Goal: Navigation & Orientation: Find specific page/section

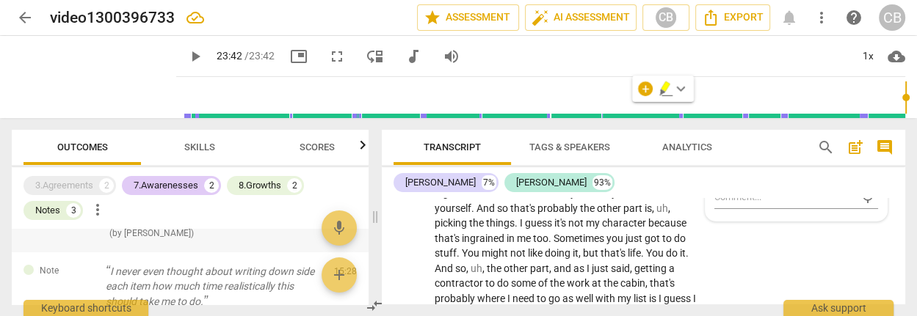
scroll to position [4311, 0]
click at [35, 211] on div "Notes" at bounding box center [47, 210] width 25 height 15
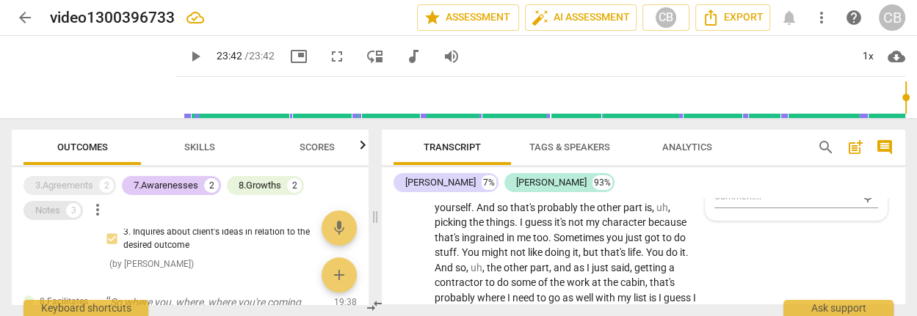
click at [68, 213] on div "3" at bounding box center [73, 210] width 15 height 15
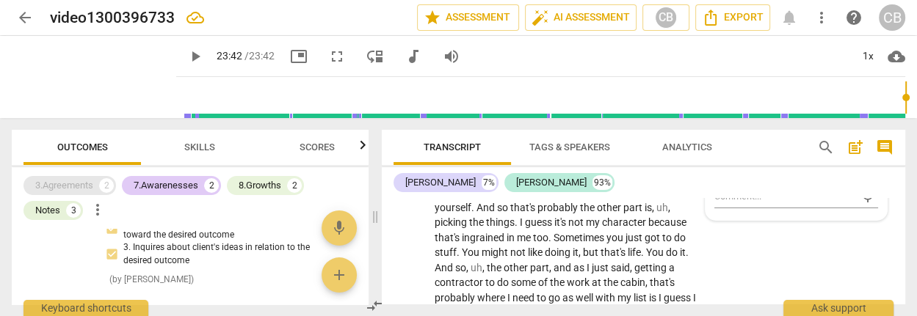
click at [71, 187] on div "3.Agreements" at bounding box center [64, 185] width 58 height 15
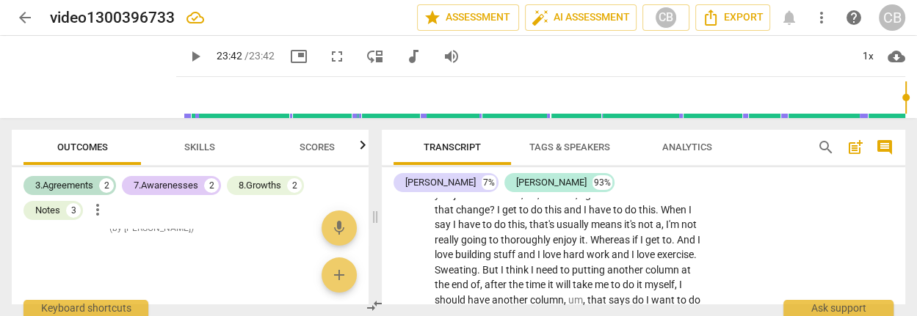
scroll to position [4488, 0]
click at [62, 209] on div "Notes 3" at bounding box center [52, 210] width 59 height 19
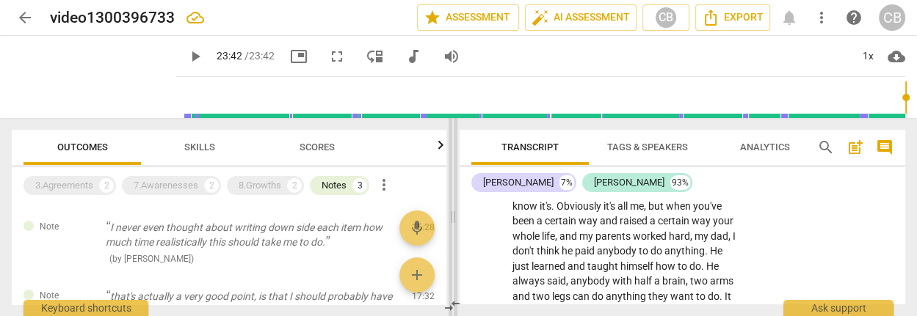
scroll to position [5576, 0]
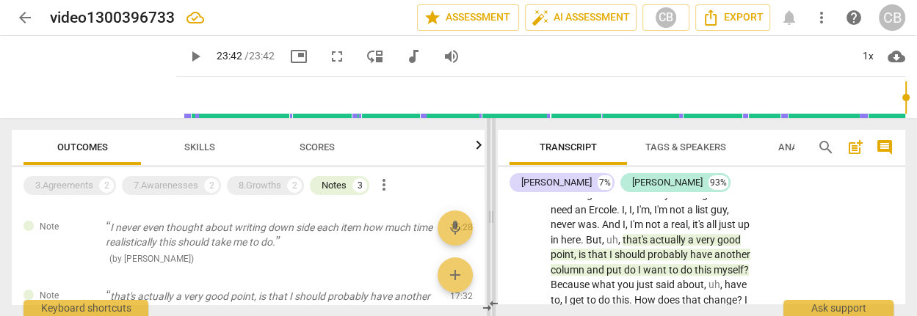
drag, startPoint x: 374, startPoint y: 220, endPoint x: 487, endPoint y: 228, distance: 113.3
click at [490, 226] on span at bounding box center [491, 217] width 9 height 198
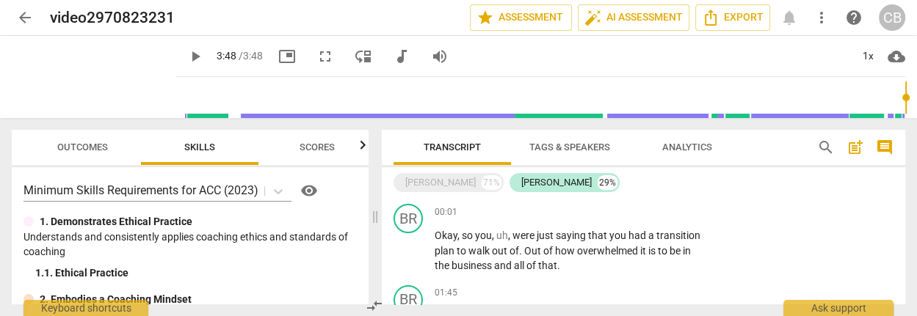
scroll to position [85, 0]
